Goal: Task Accomplishment & Management: Use online tool/utility

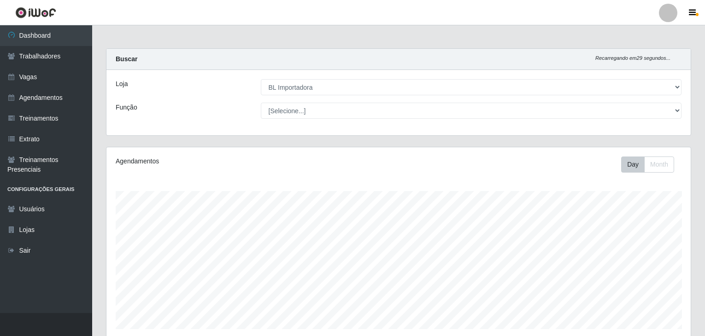
select select "259"
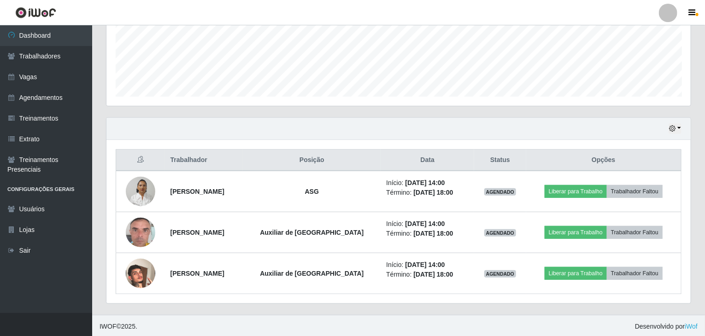
scroll to position [191, 584]
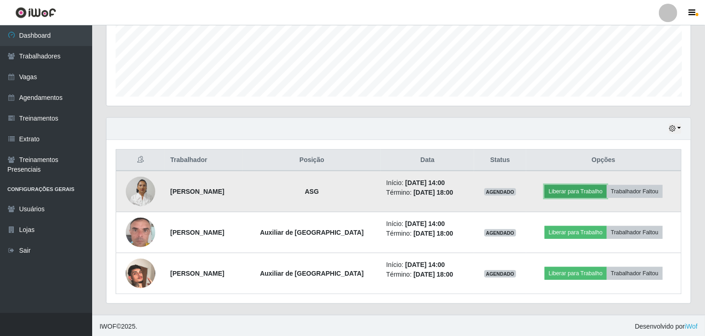
click at [561, 191] on button "Liberar para Trabalho" at bounding box center [576, 191] width 62 height 13
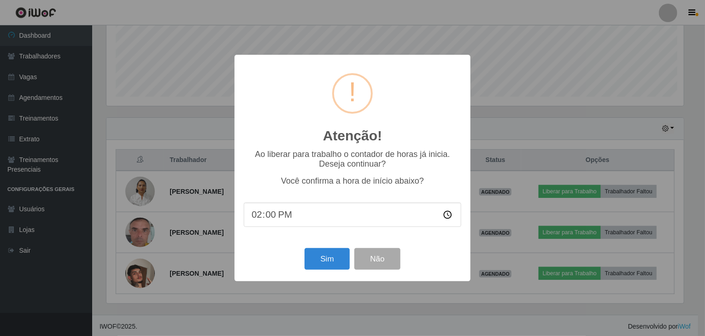
scroll to position [191, 581]
click at [331, 261] on button "Sim" at bounding box center [328, 259] width 45 height 22
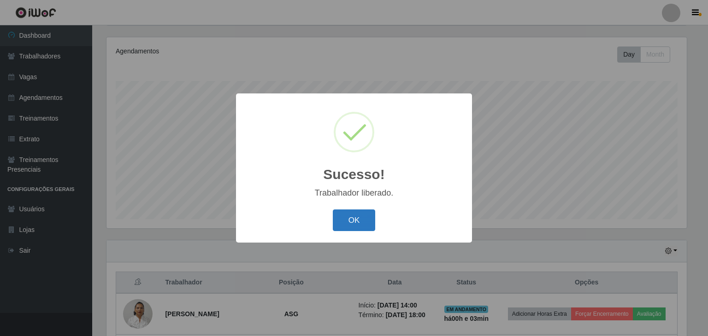
click at [350, 224] on button "OK" at bounding box center [354, 221] width 43 height 22
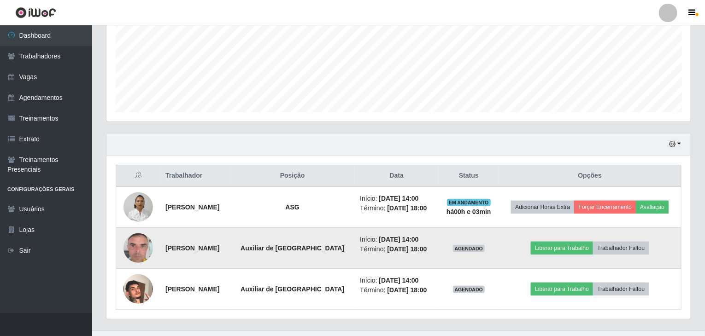
scroll to position [233, 0]
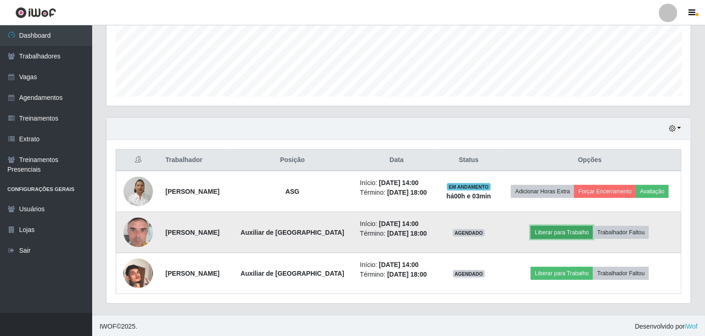
click at [556, 230] on button "Liberar para Trabalho" at bounding box center [562, 232] width 62 height 13
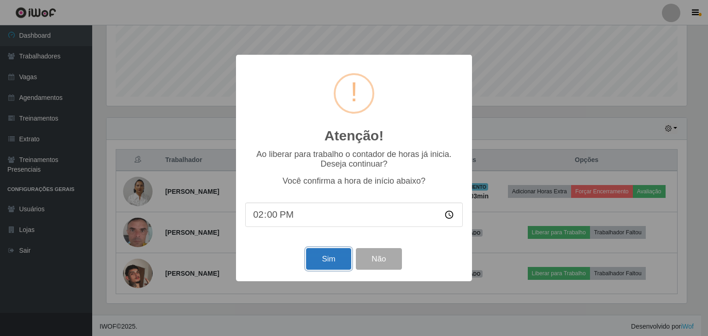
click at [338, 259] on button "Sim" at bounding box center [328, 259] width 45 height 22
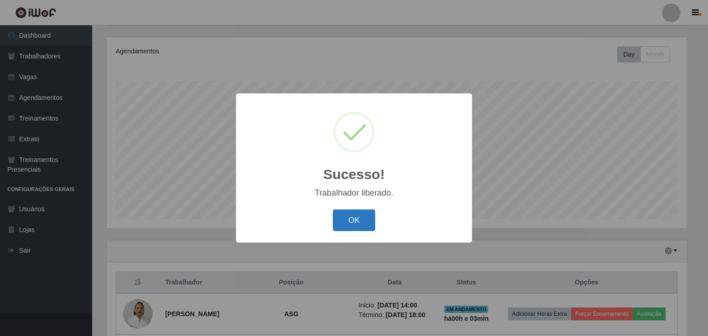
click at [367, 226] on button "OK" at bounding box center [354, 221] width 43 height 22
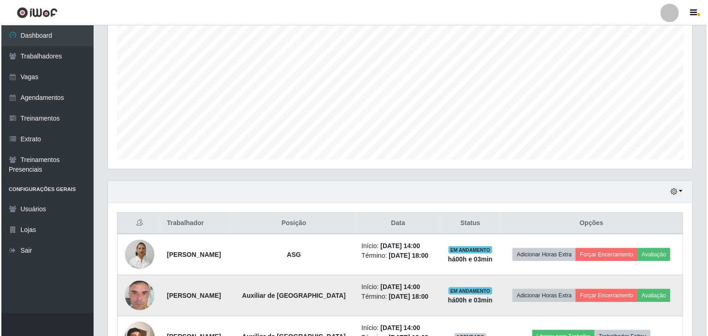
scroll to position [233, 0]
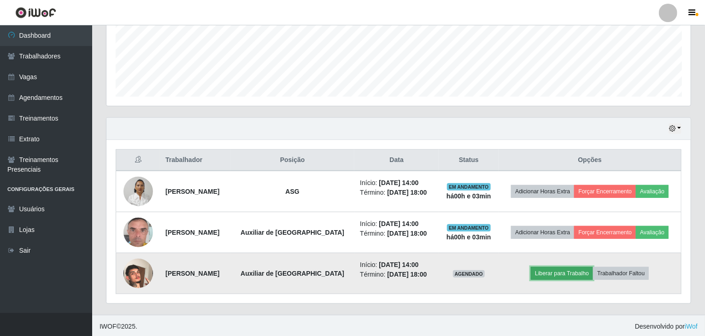
click at [557, 275] on button "Liberar para Trabalho" at bounding box center [562, 273] width 62 height 13
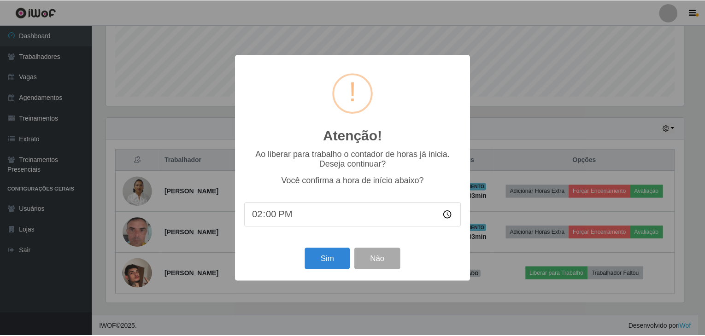
scroll to position [191, 581]
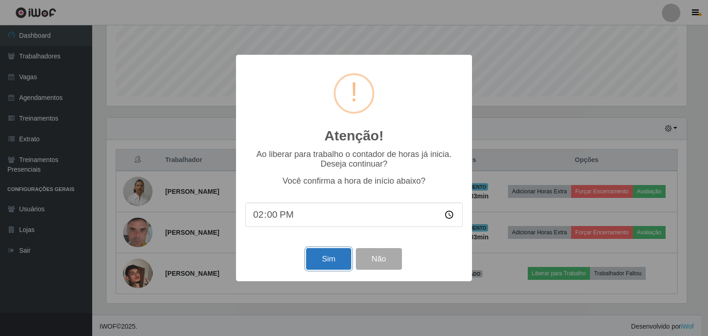
click at [326, 260] on button "Sim" at bounding box center [328, 259] width 45 height 22
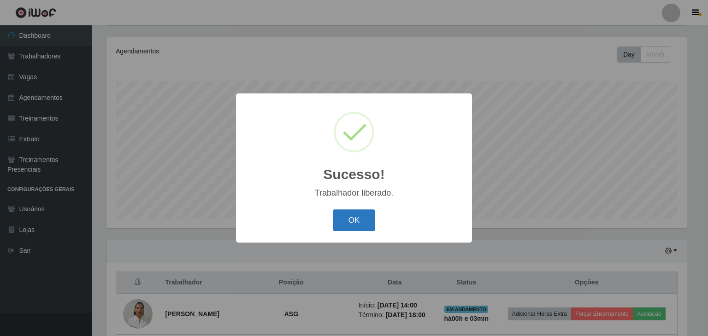
click at [354, 218] on button "OK" at bounding box center [354, 221] width 43 height 22
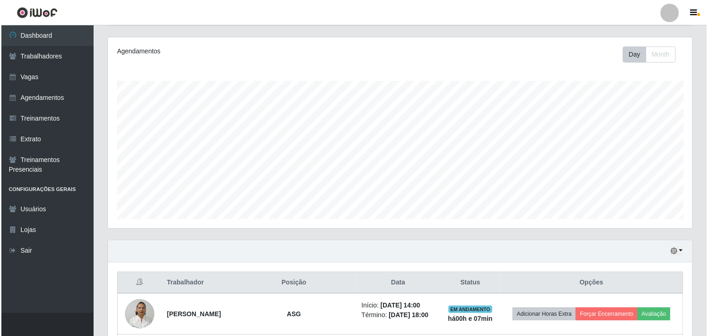
scroll to position [233, 0]
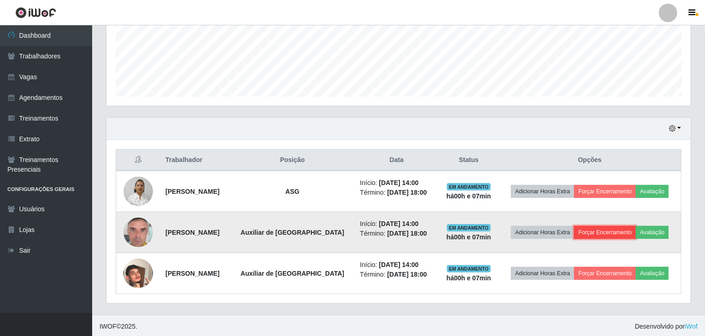
click at [608, 230] on button "Forçar Encerramento" at bounding box center [605, 232] width 62 height 13
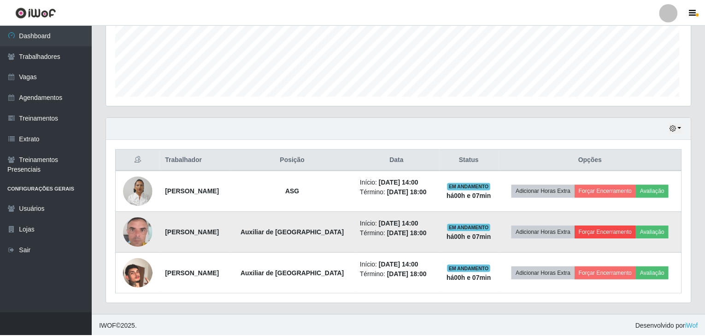
scroll to position [191, 581]
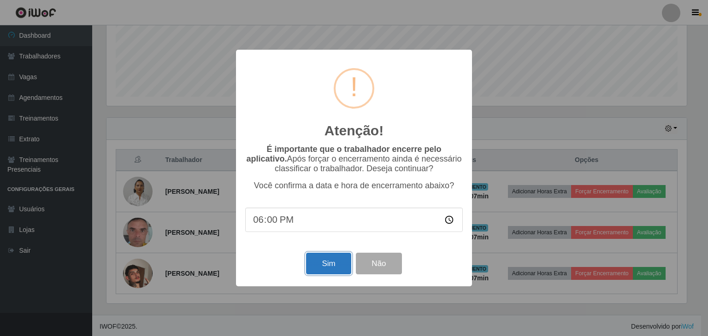
click at [337, 266] on button "Sim" at bounding box center [328, 264] width 45 height 22
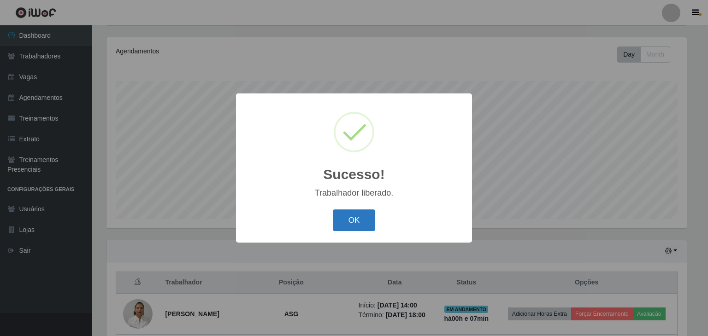
click at [348, 218] on button "OK" at bounding box center [354, 221] width 43 height 22
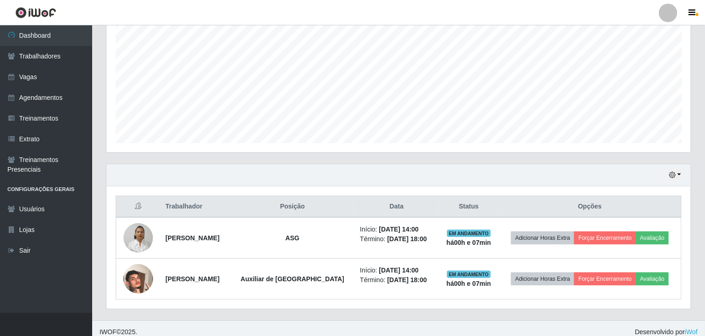
scroll to position [192, 0]
